Goal: Task Accomplishment & Management: Manage account settings

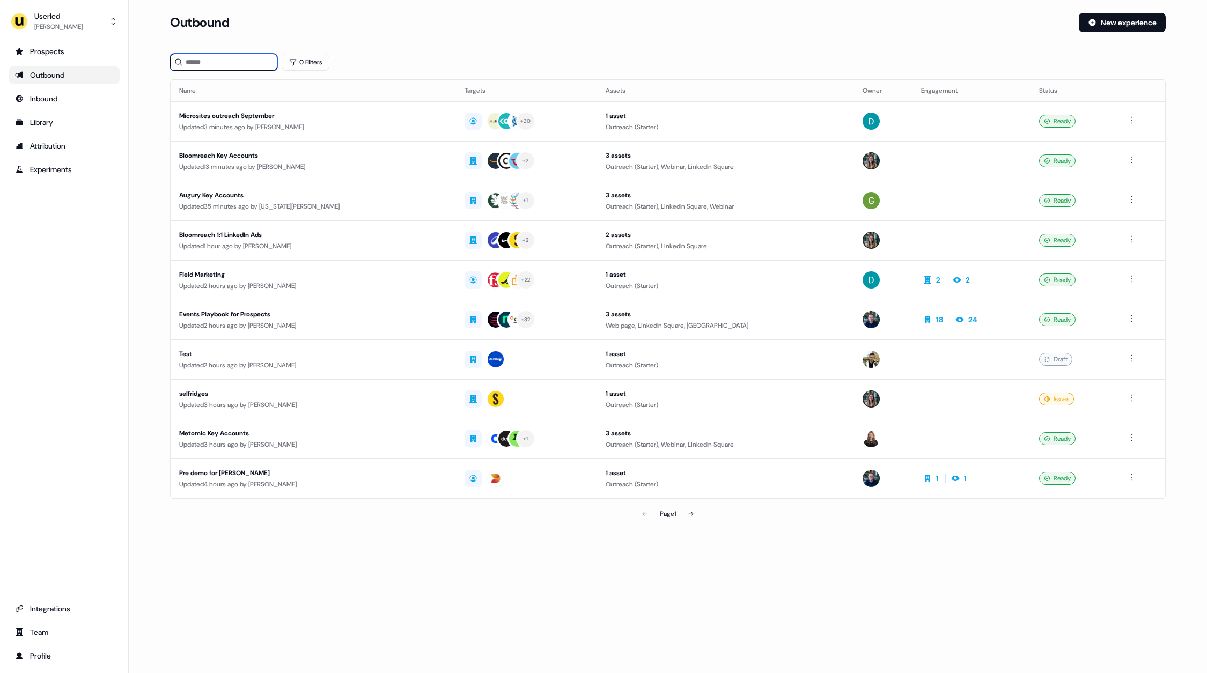
click at [215, 63] on input at bounding box center [223, 62] width 107 height 17
click at [81, 21] on button "Userled [PERSON_NAME]" at bounding box center [64, 22] width 111 height 26
click at [74, 51] on div "Impersonate (Admin)" at bounding box center [64, 50] width 102 height 19
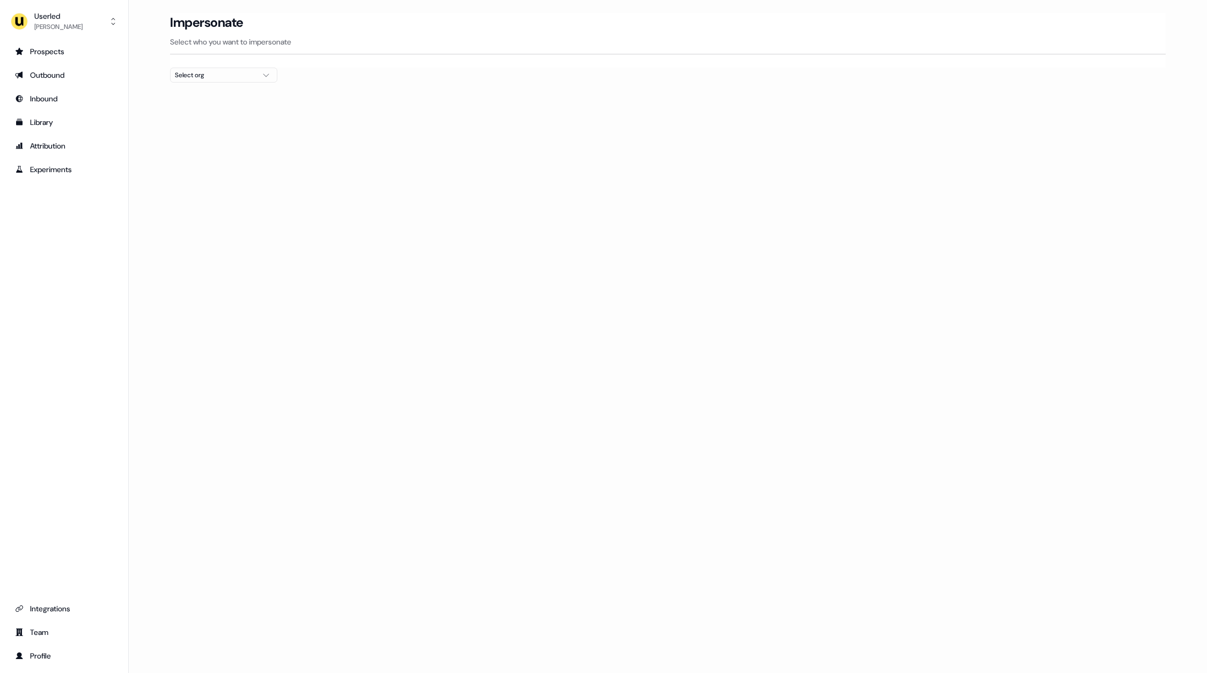
click at [201, 71] on div "Select org" at bounding box center [215, 75] width 80 height 11
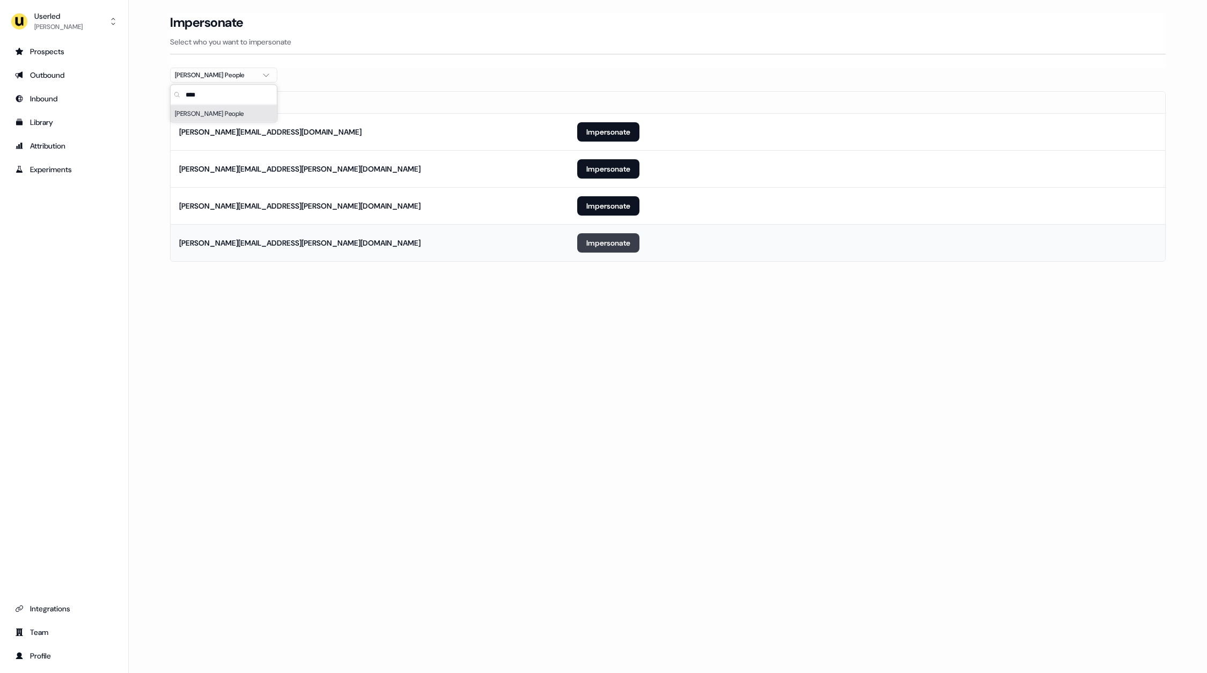
type input "****"
click at [599, 235] on button "Impersonate" at bounding box center [608, 242] width 62 height 19
